Goal: Information Seeking & Learning: Learn about a topic

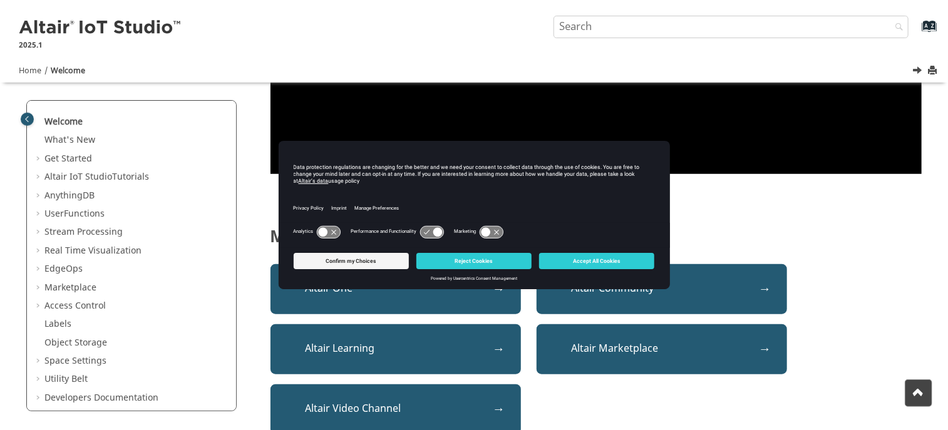
scroll to position [438, 0]
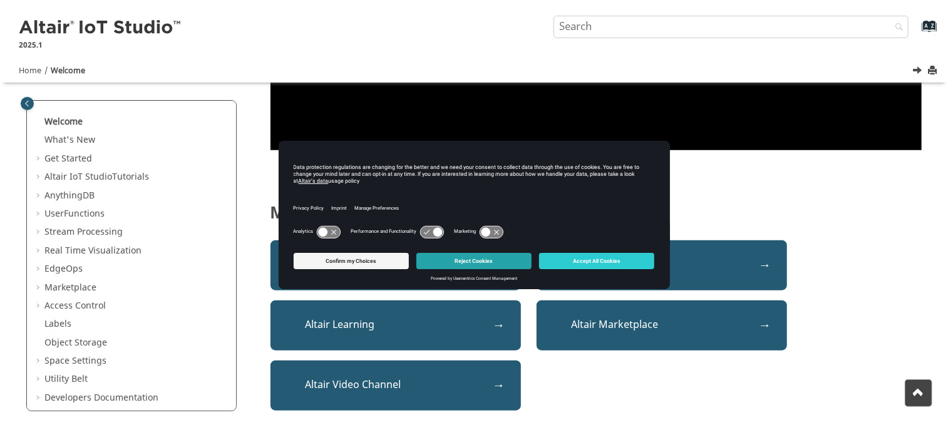
click at [474, 262] on button "Reject Cookies" at bounding box center [474, 261] width 115 height 16
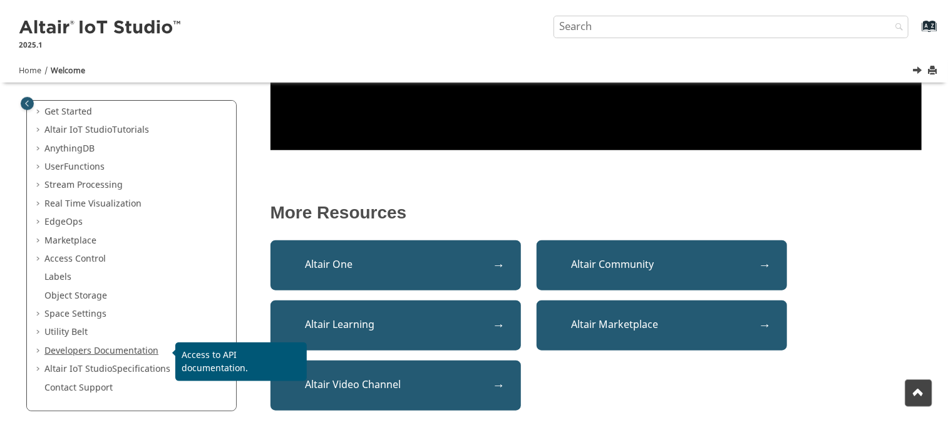
click at [144, 347] on link "Developers Documentation" at bounding box center [101, 350] width 114 height 13
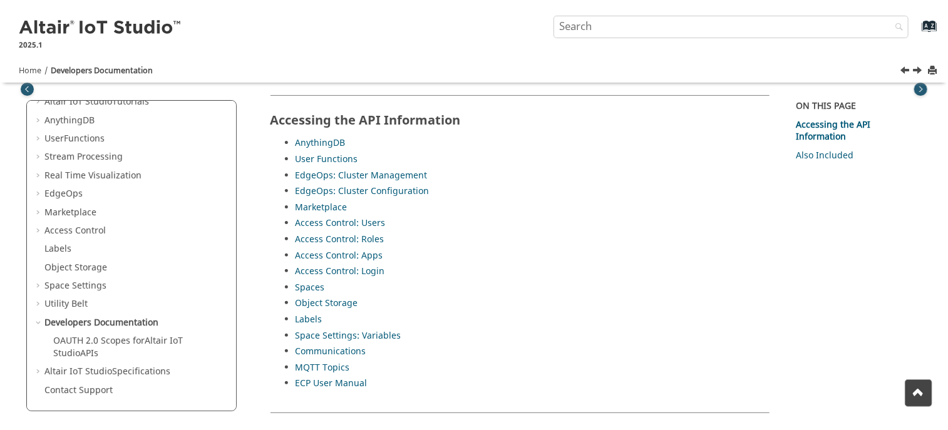
scroll to position [46, 0]
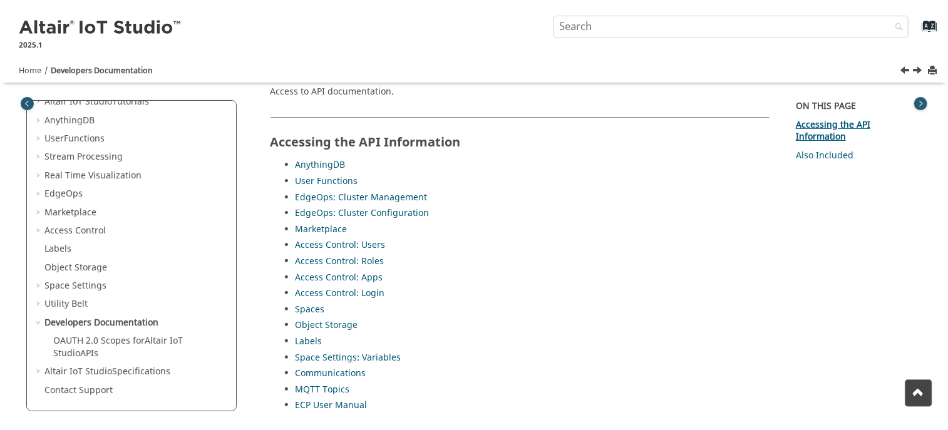
click at [814, 127] on link "Accessing the API Information" at bounding box center [833, 131] width 75 height 26
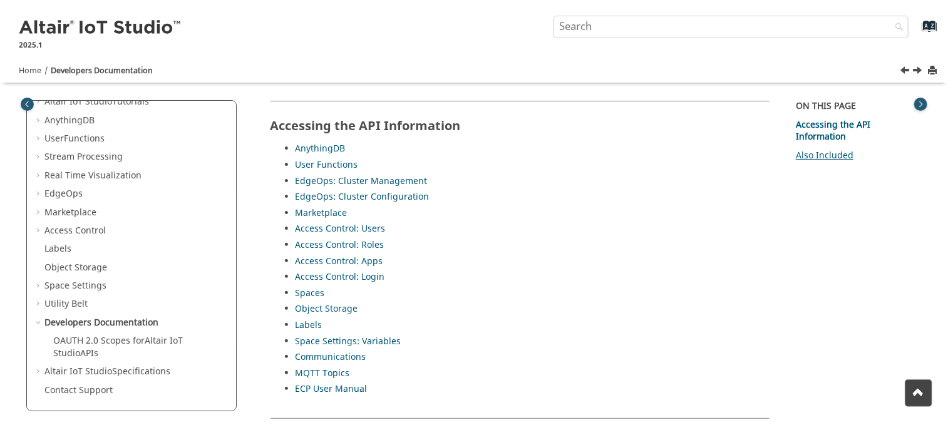
click at [814, 150] on link "Also Included" at bounding box center [825, 155] width 58 height 13
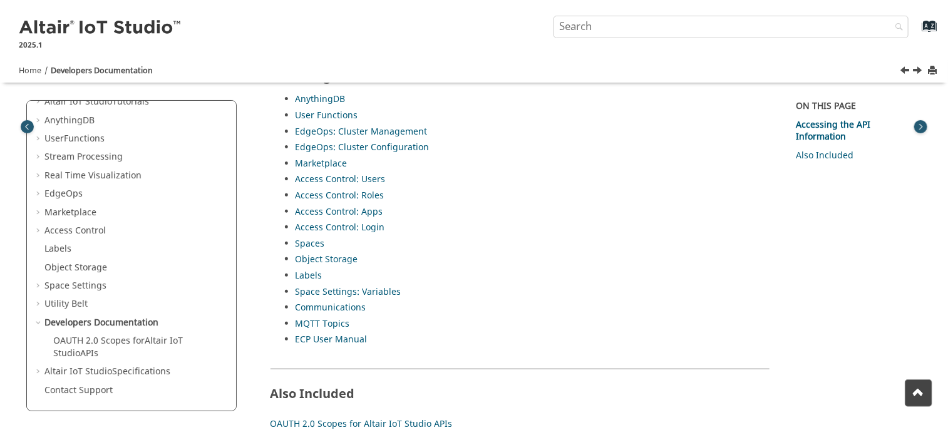
scroll to position [109, 0]
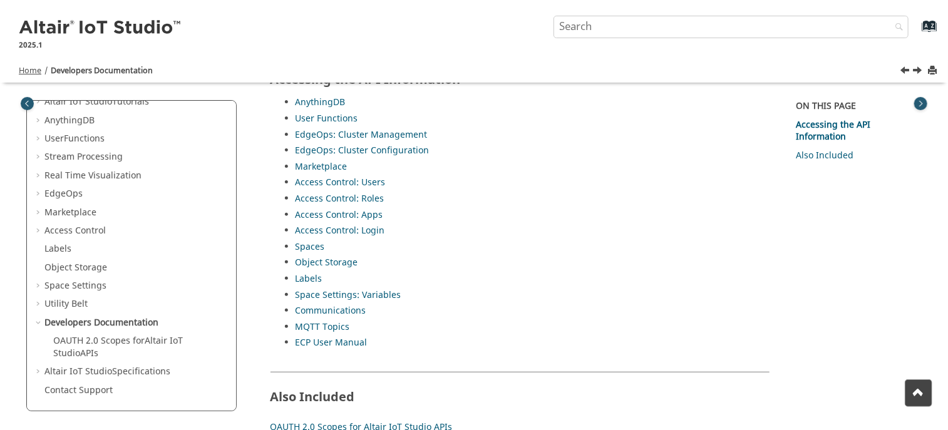
click at [33, 72] on span "Home" at bounding box center [30, 70] width 23 height 11
